Goal: Task Accomplishment & Management: Complete application form

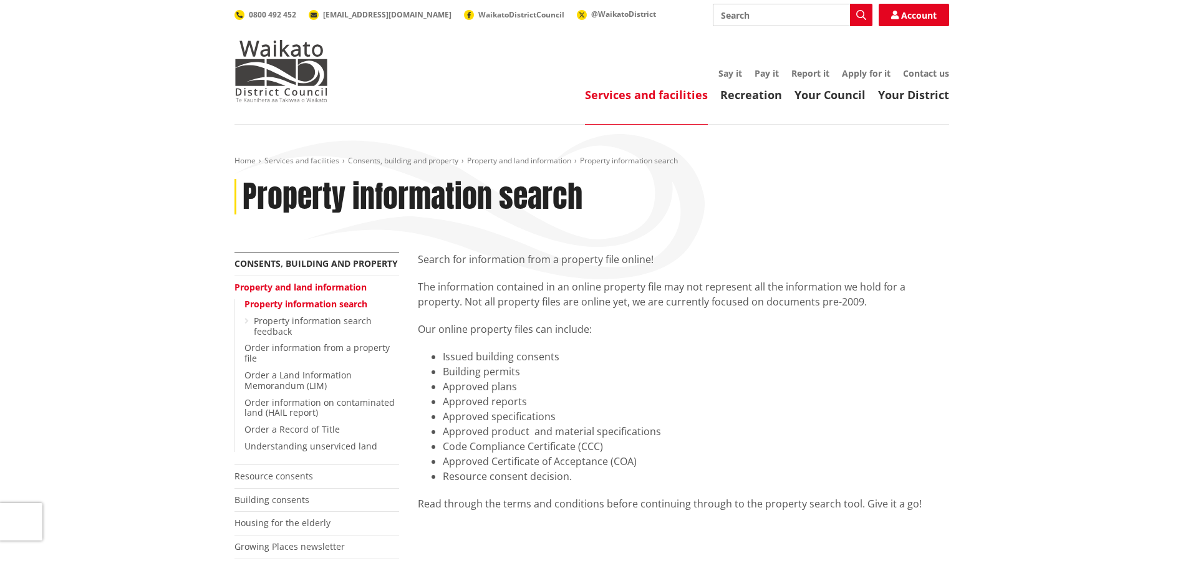
click at [735, 17] on input "Search" at bounding box center [793, 15] width 160 height 22
type input "[STREET_ADDRESS]"
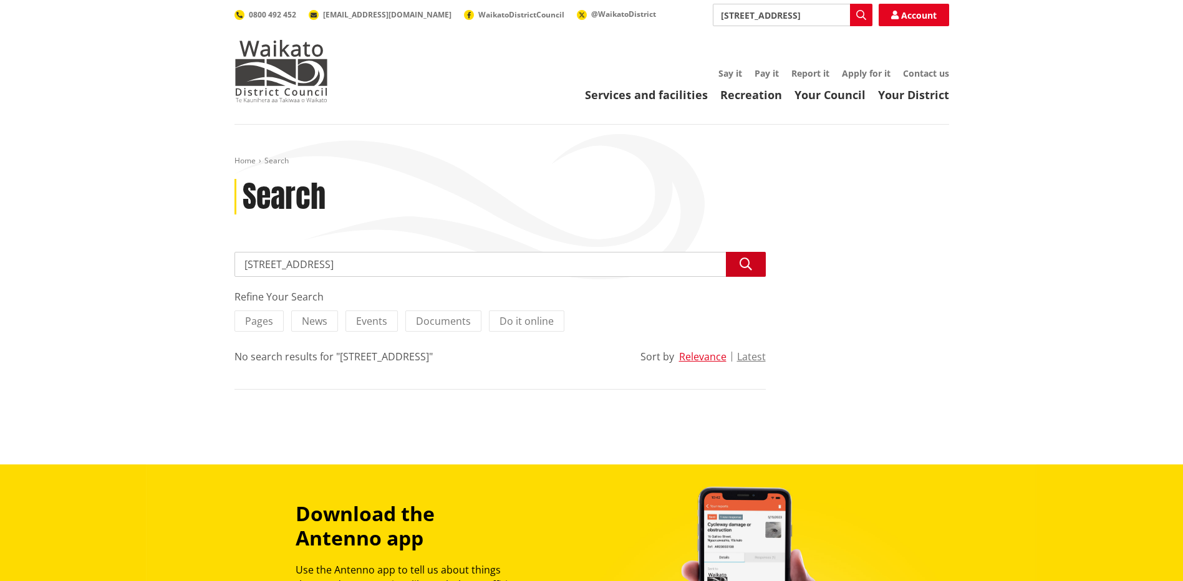
click at [750, 265] on icon "button" at bounding box center [746, 264] width 12 height 12
click at [745, 266] on icon "button" at bounding box center [746, 264] width 12 height 12
drag, startPoint x: 339, startPoint y: 264, endPoint x: 232, endPoint y: 268, distance: 106.8
click at [232, 268] on div "Search [STREET_ADDRESS] Search Refine Your Search Pages News Events Documents D…" at bounding box center [500, 333] width 550 height 163
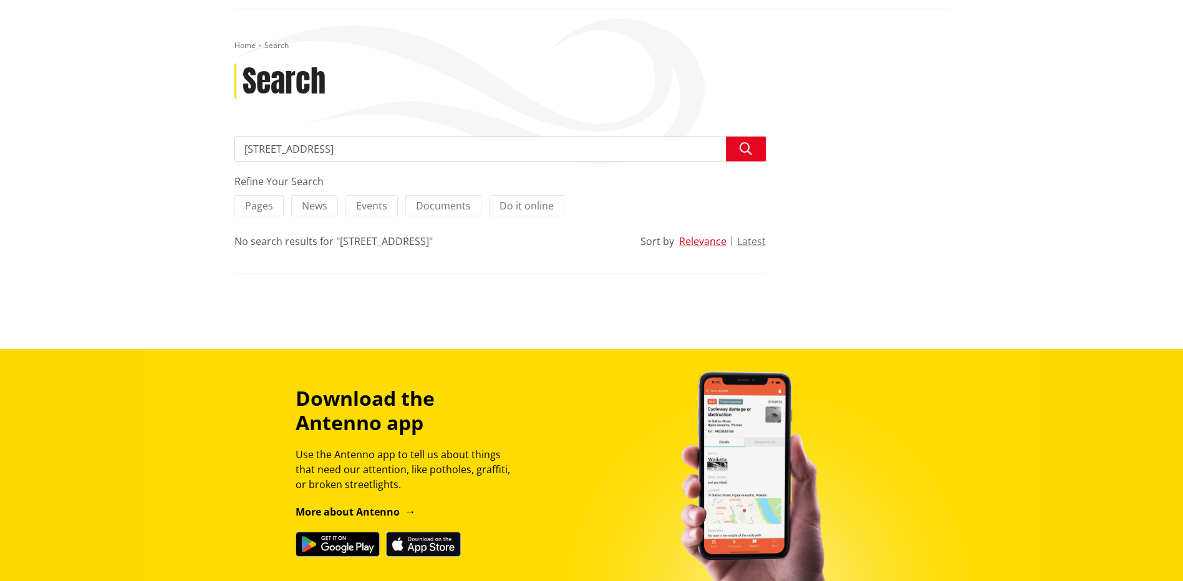
scroll to position [125, 0]
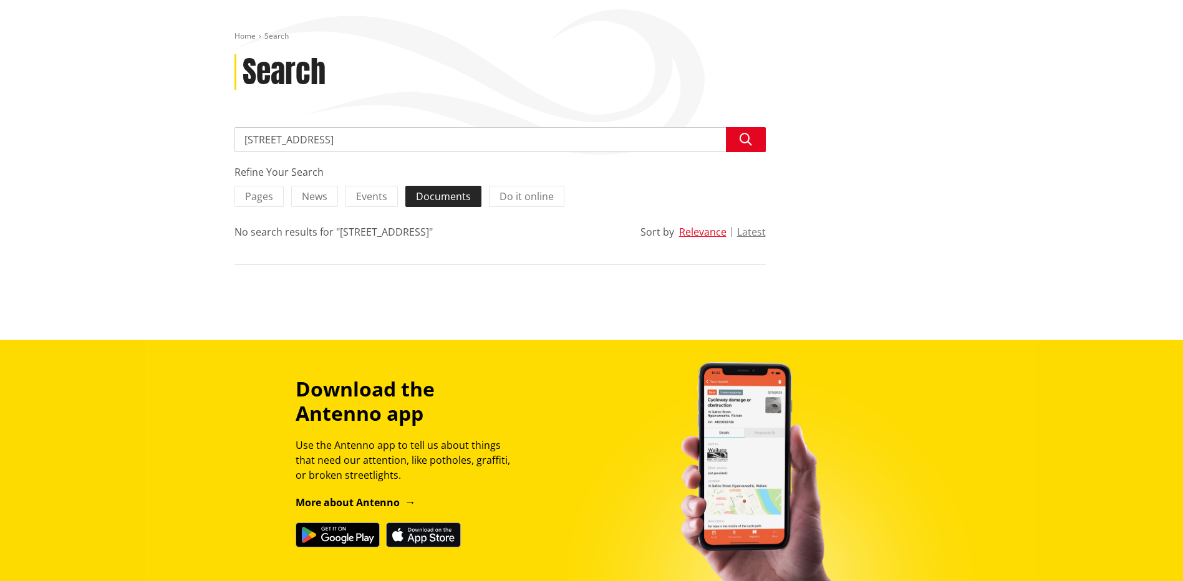
click at [435, 197] on span "Documents" at bounding box center [443, 197] width 55 height 14
click at [0, 0] on input "Documents" at bounding box center [0, 0] width 0 height 0
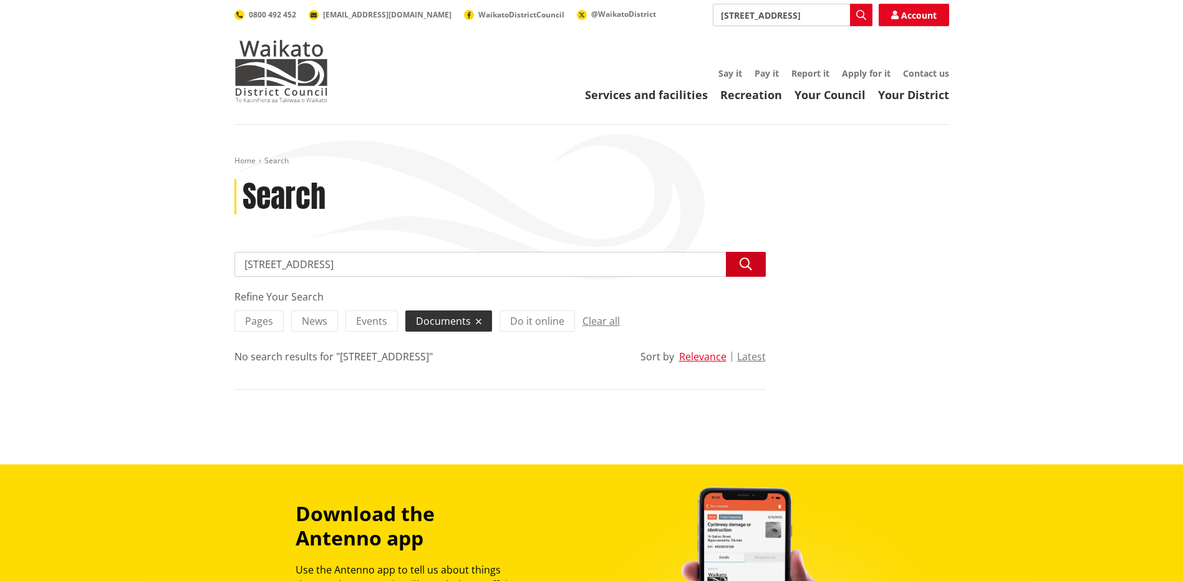
click at [744, 263] on icon "button" at bounding box center [746, 264] width 12 height 12
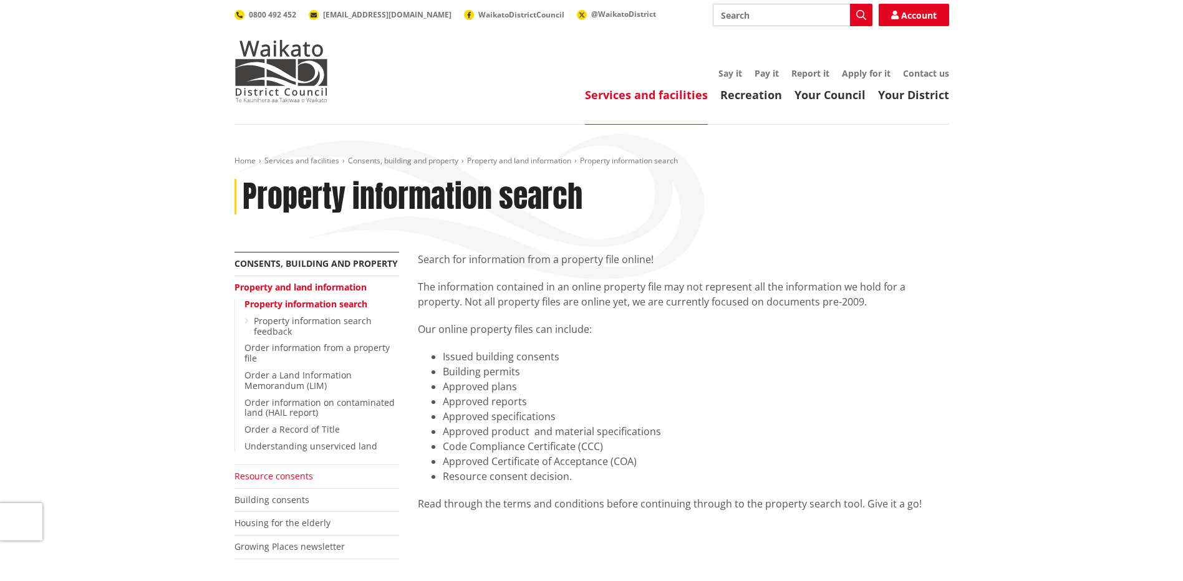
click at [271, 475] on link "Resource consents" at bounding box center [274, 476] width 79 height 12
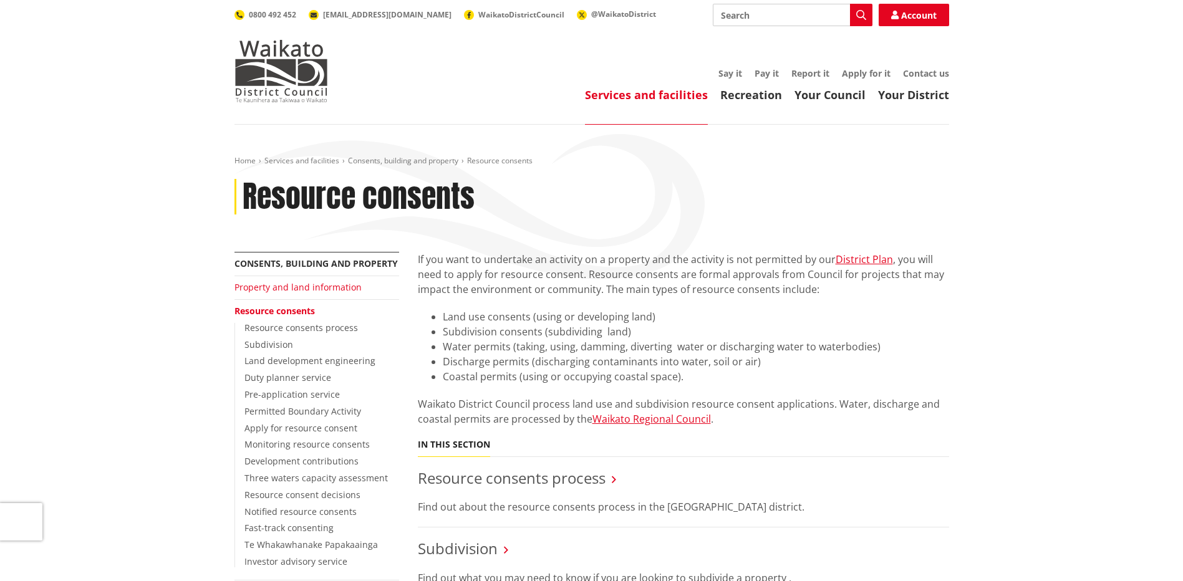
click at [277, 287] on link "Property and land information" at bounding box center [298, 287] width 127 height 12
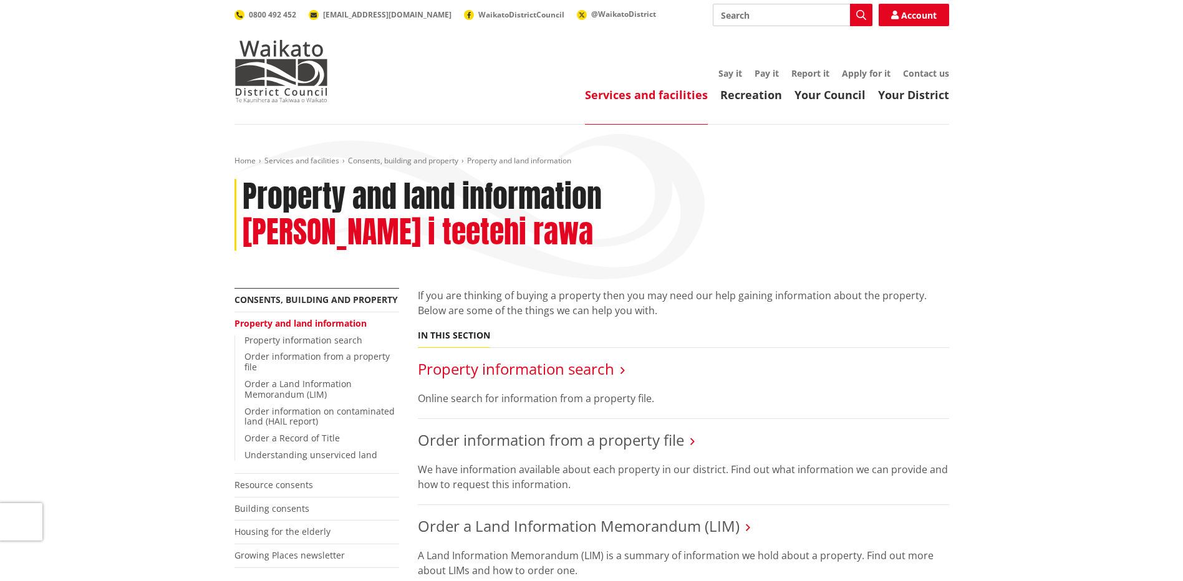
click at [507, 359] on link "Property information search" at bounding box center [516, 369] width 197 height 21
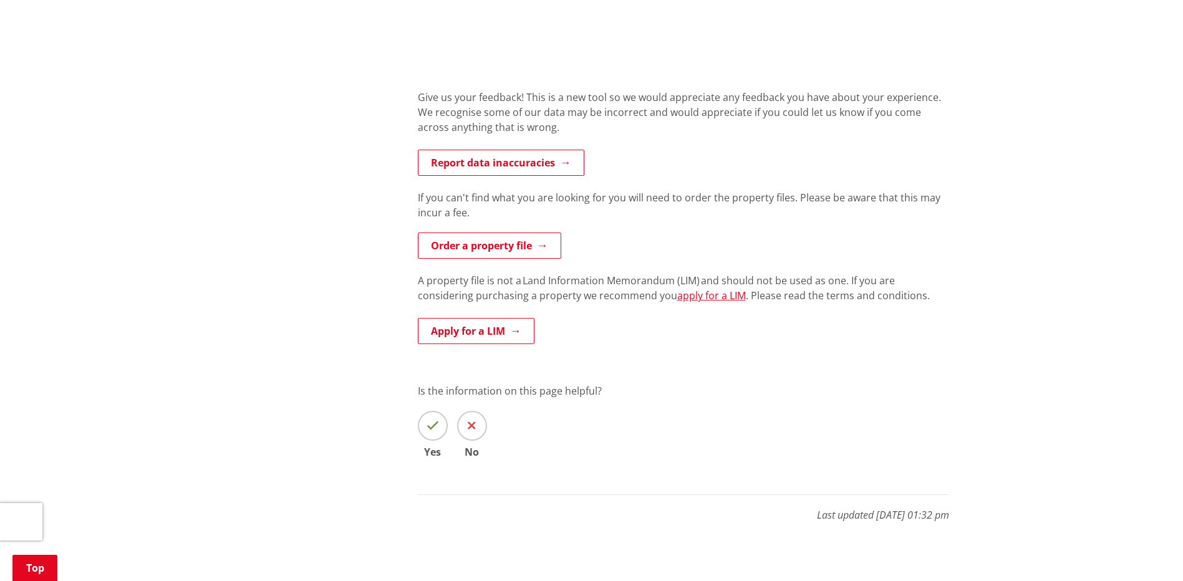
scroll to position [749, 0]
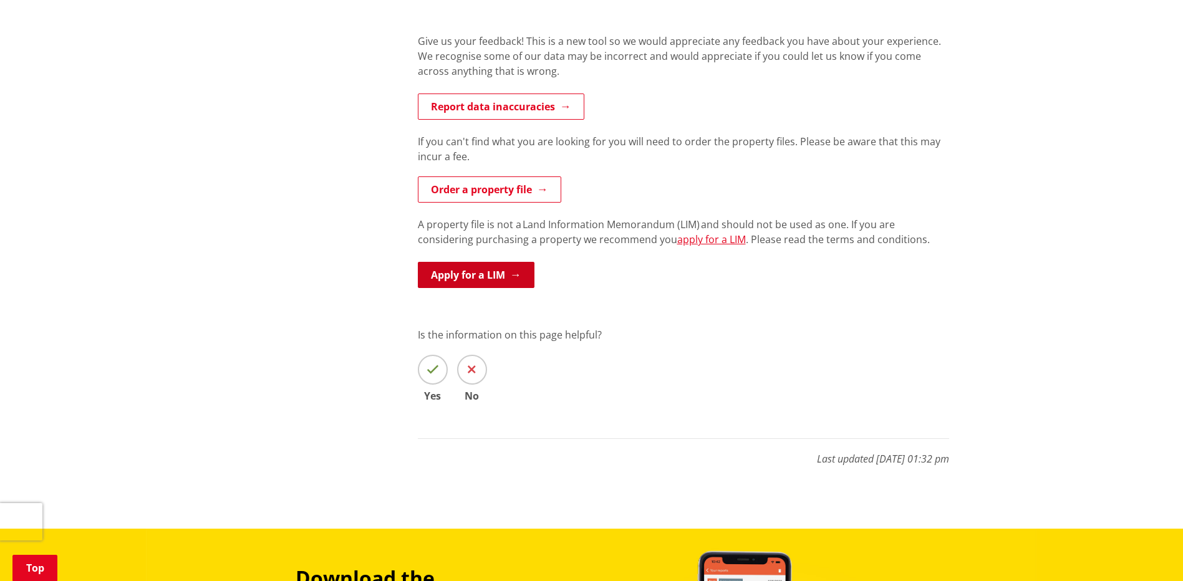
click at [472, 269] on link "Apply for a LIM" at bounding box center [476, 275] width 117 height 26
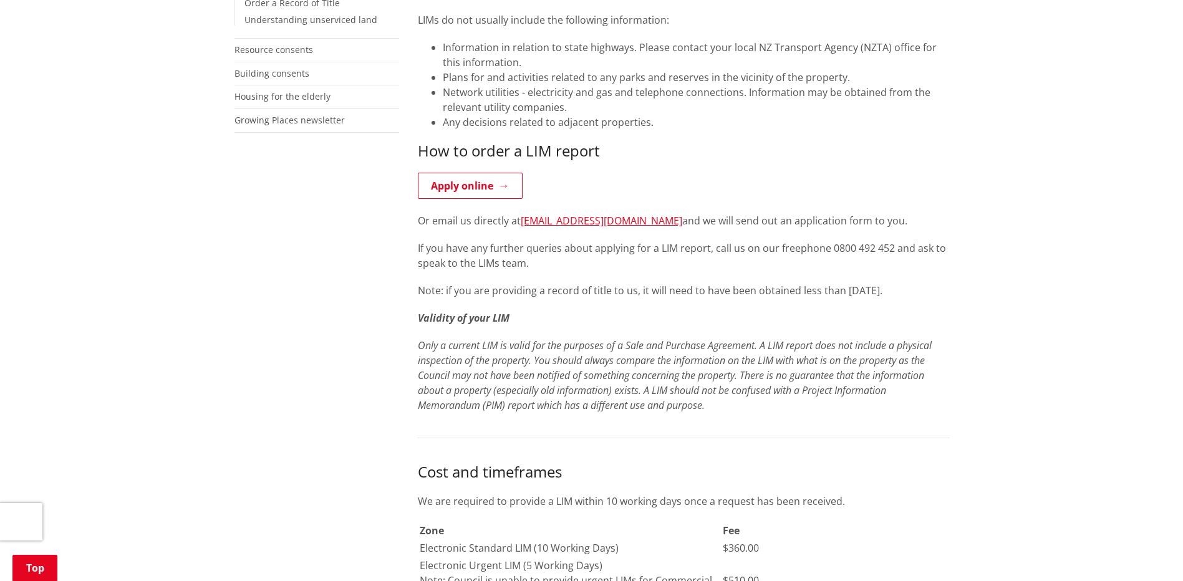
scroll to position [437, 0]
click at [461, 187] on link "Apply online" at bounding box center [470, 185] width 105 height 26
